Goal: Information Seeking & Learning: Understand process/instructions

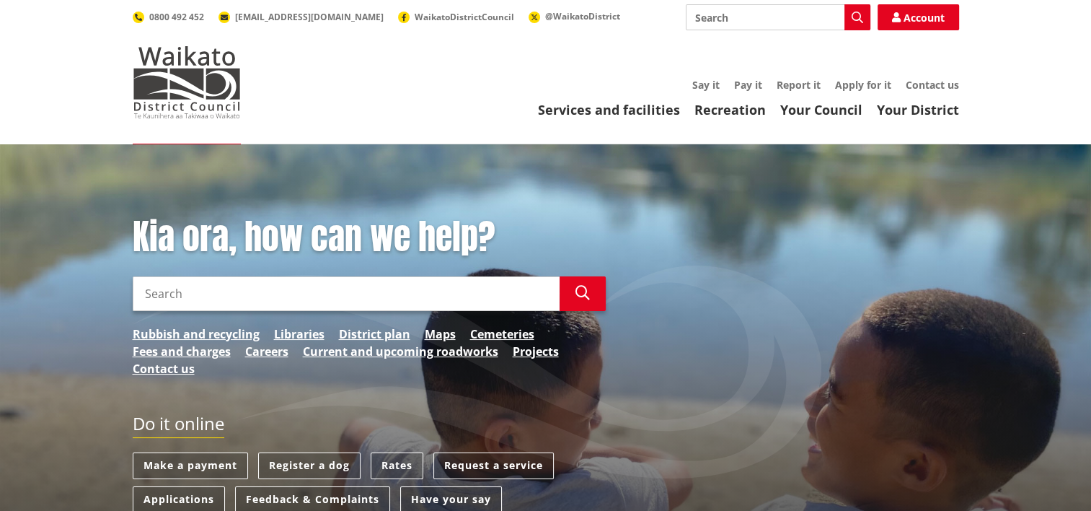
click at [274, 285] on input "Search" at bounding box center [346, 293] width 427 height 35
type input "change of mailing address"
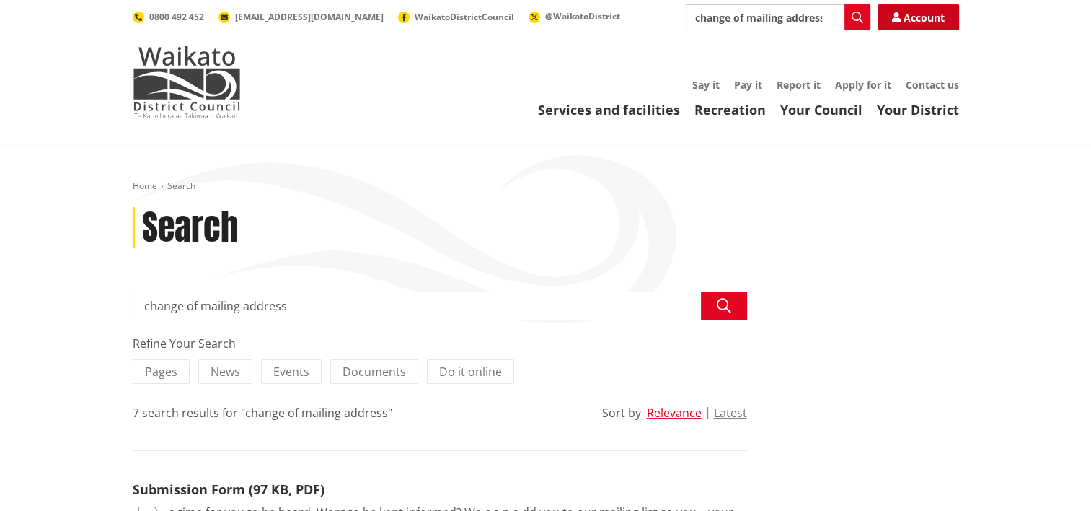
click at [908, 25] on link "Account" at bounding box center [918, 17] width 81 height 26
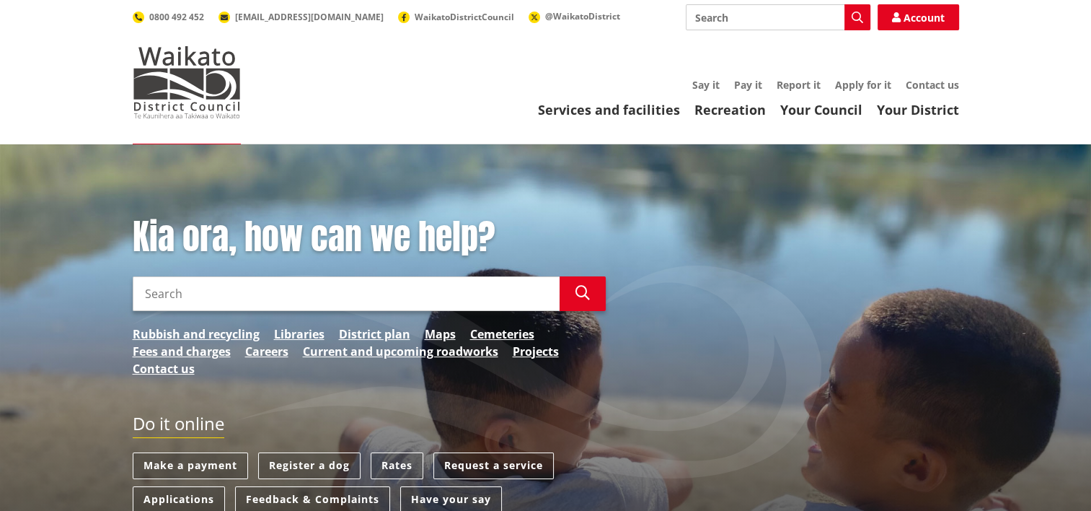
scroll to position [168, 0]
